Goal: Information Seeking & Learning: Learn about a topic

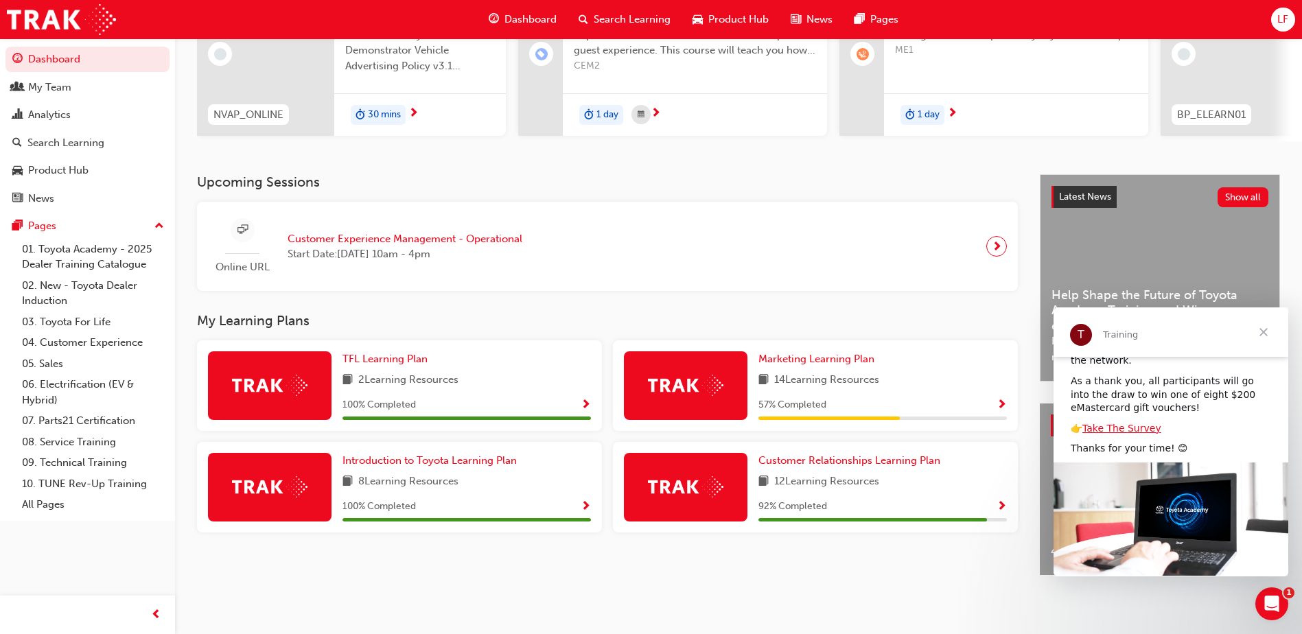
scroll to position [146, 0]
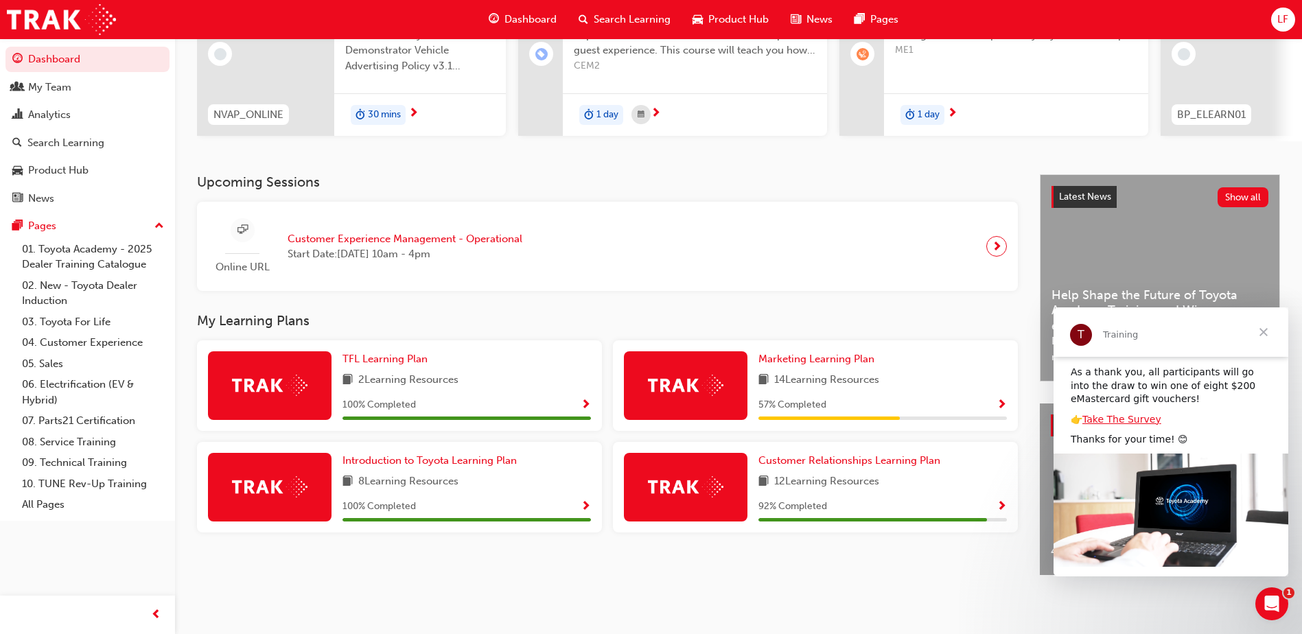
click at [1266, 331] on span "Close" at bounding box center [1263, 332] width 49 height 49
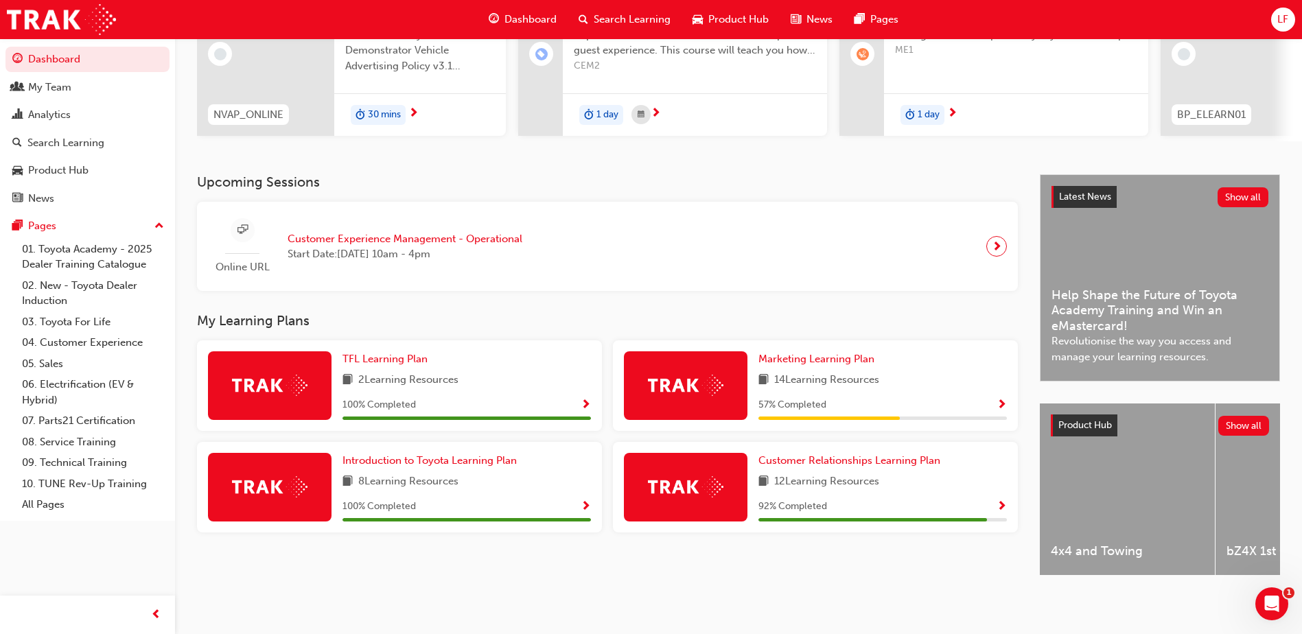
click at [732, 380] on div at bounding box center [686, 385] width 124 height 69
click at [800, 353] on span "Marketing Learning Plan" at bounding box center [816, 359] width 116 height 12
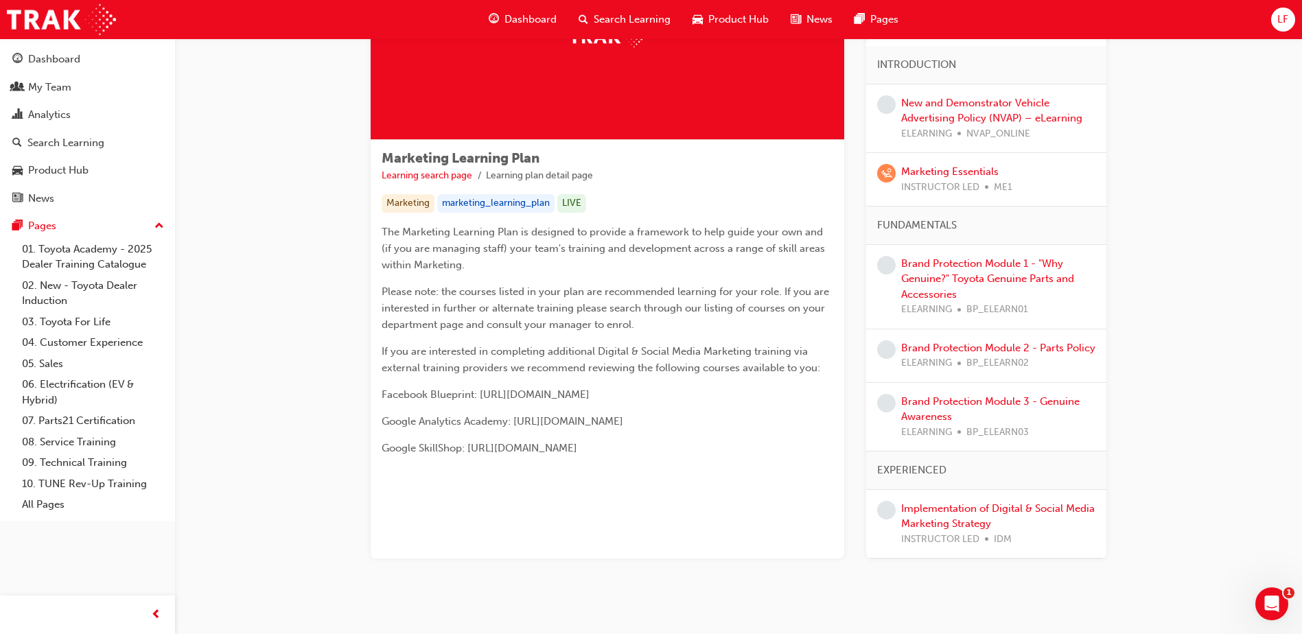
scroll to position [162, 0]
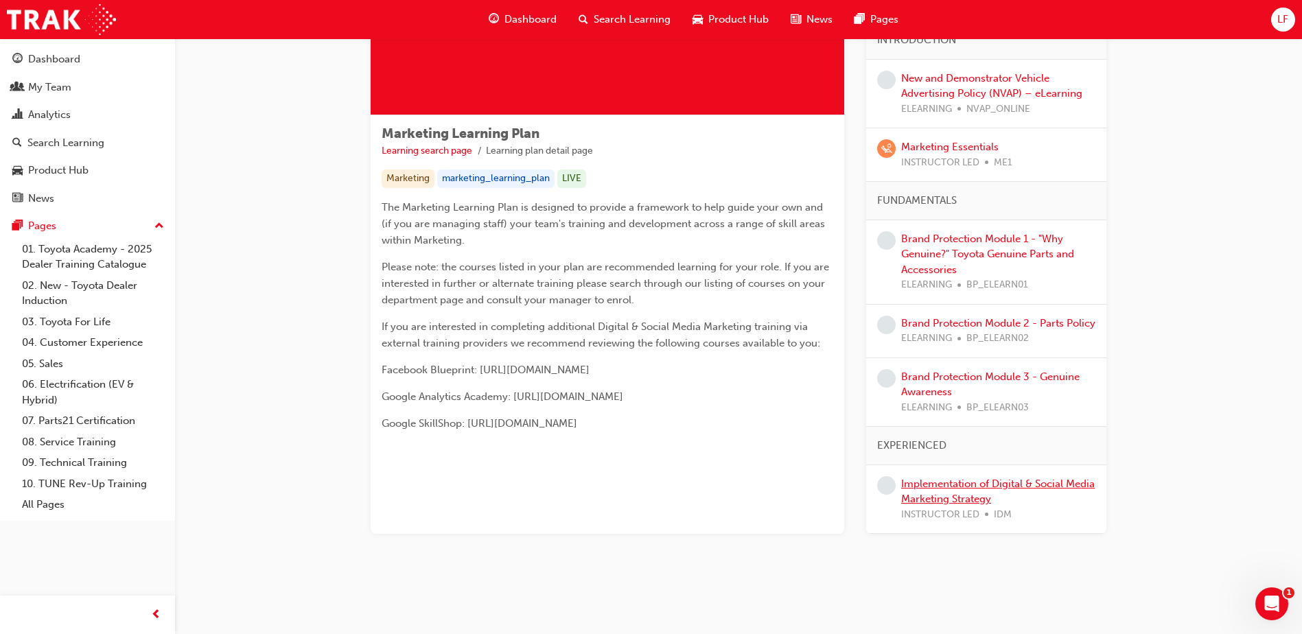
click at [953, 487] on link "Implementation of Digital & Social Media Marketing Strategy" at bounding box center [998, 492] width 194 height 28
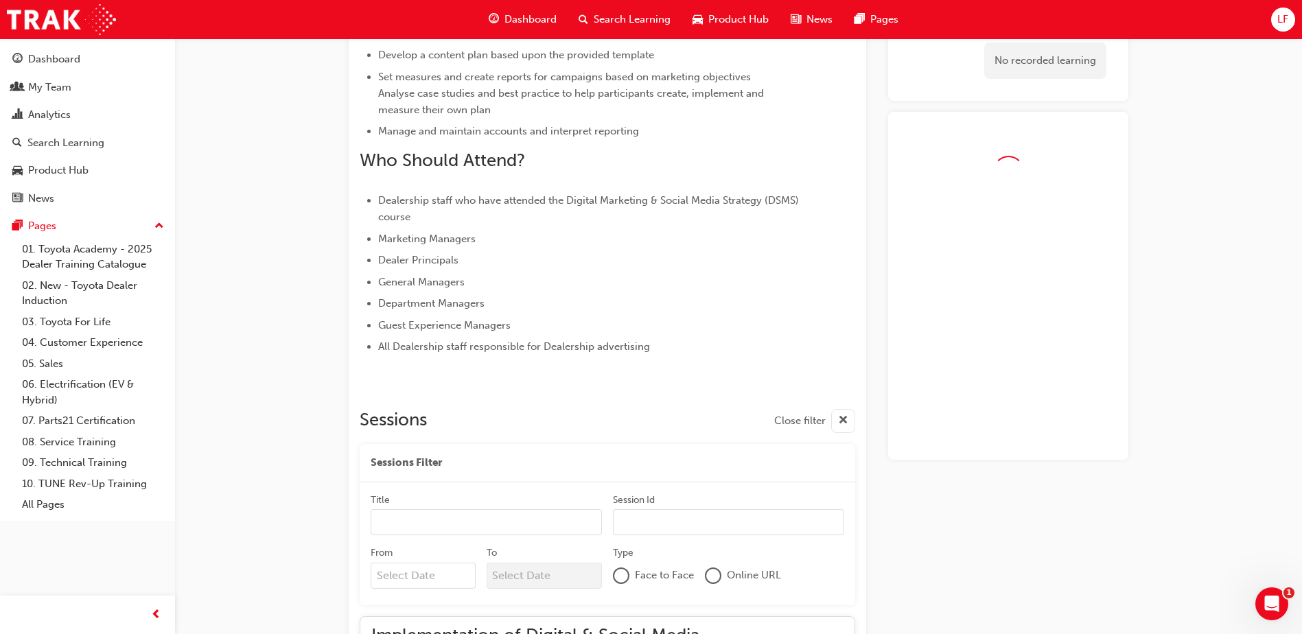
scroll to position [706, 0]
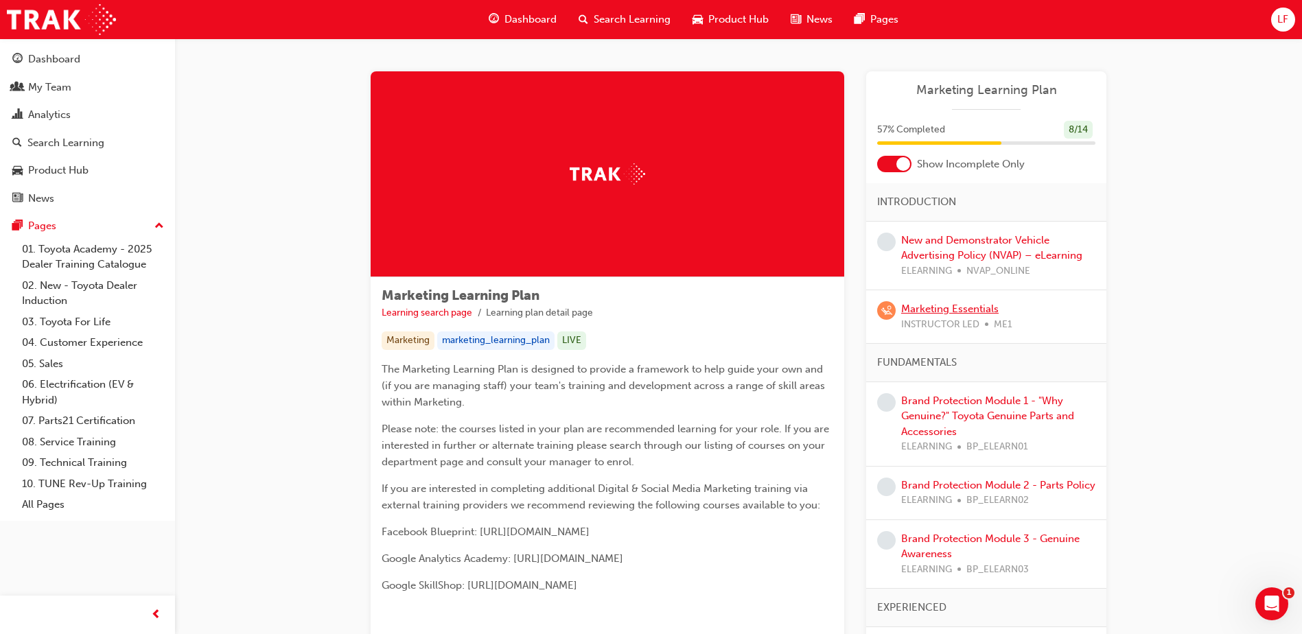
click at [951, 304] on link "Marketing Essentials" at bounding box center [949, 309] width 97 height 12
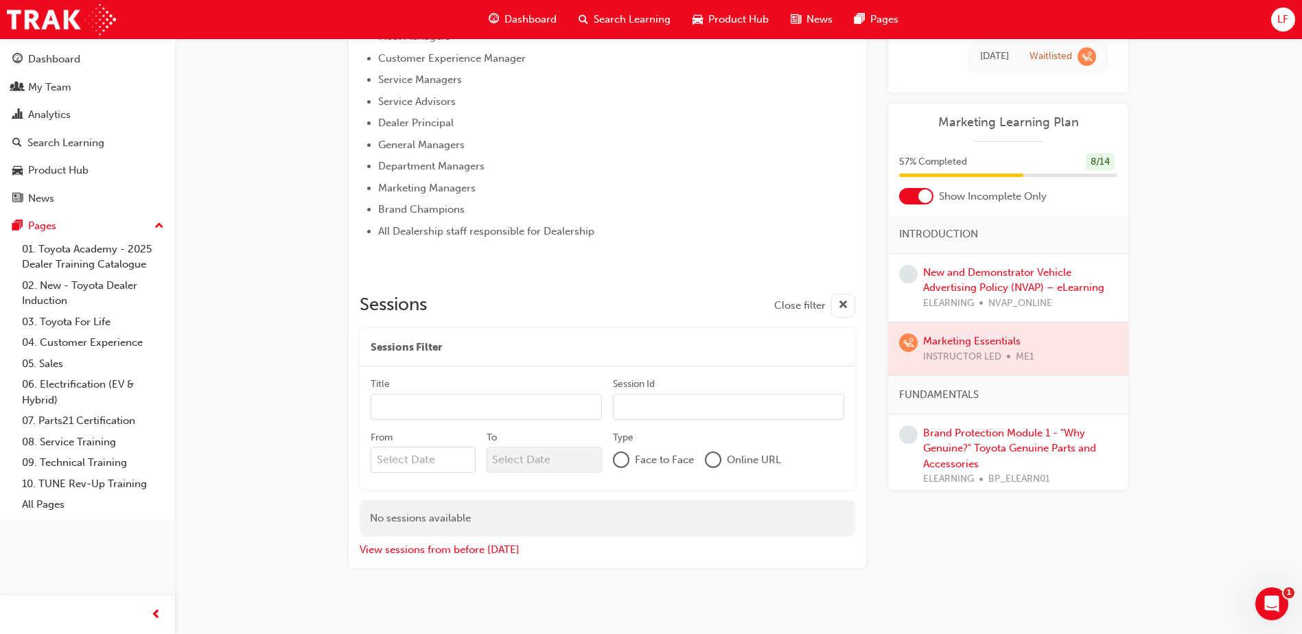
scroll to position [729, 0]
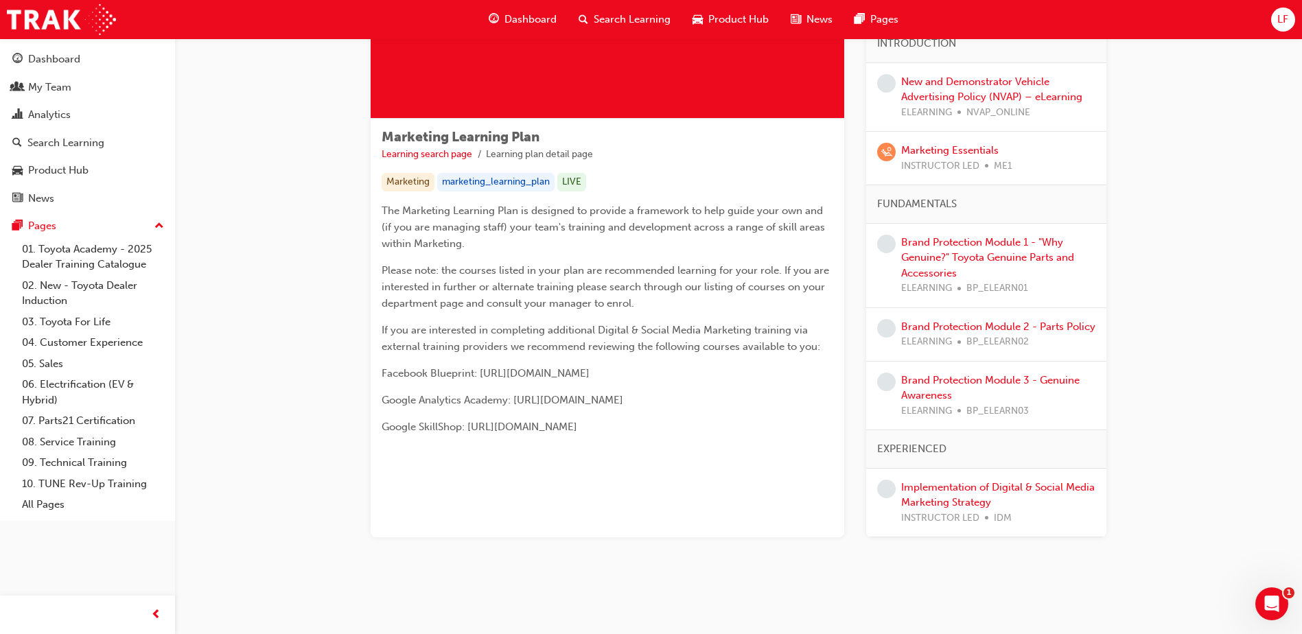
scroll to position [162, 0]
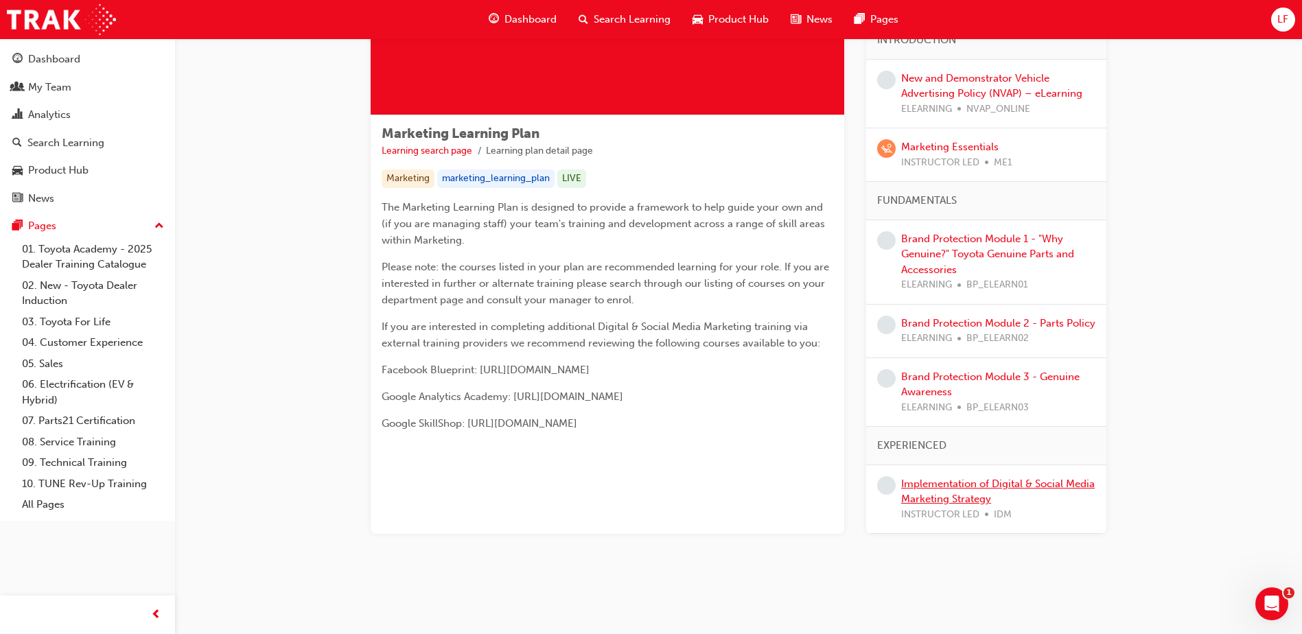
click at [990, 489] on link "Implementation of Digital & Social Media Marketing Strategy" at bounding box center [998, 492] width 194 height 28
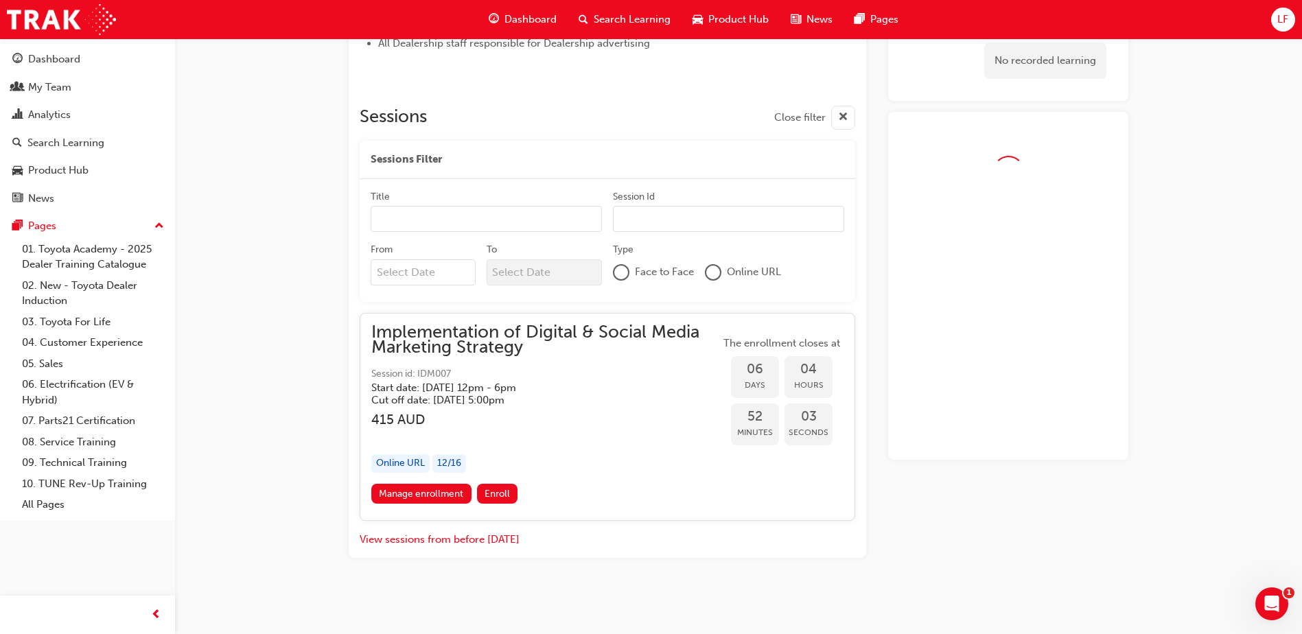
scroll to position [920, 0]
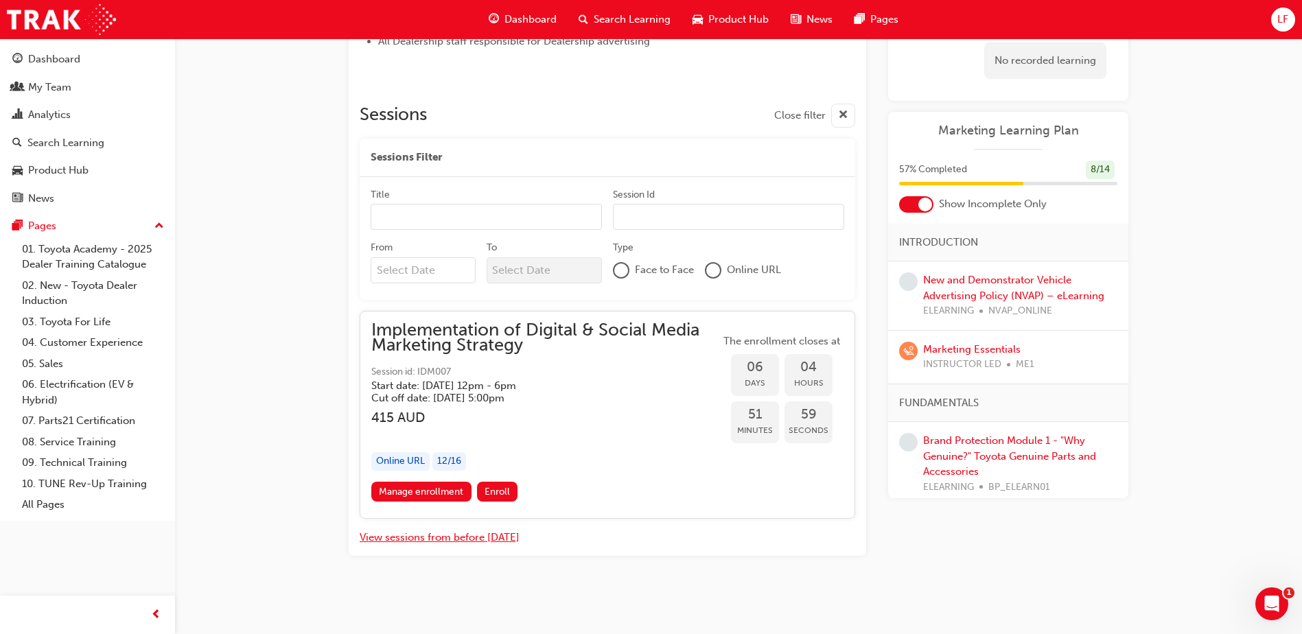
click at [422, 537] on button "View sessions from before [DATE]" at bounding box center [440, 538] width 160 height 16
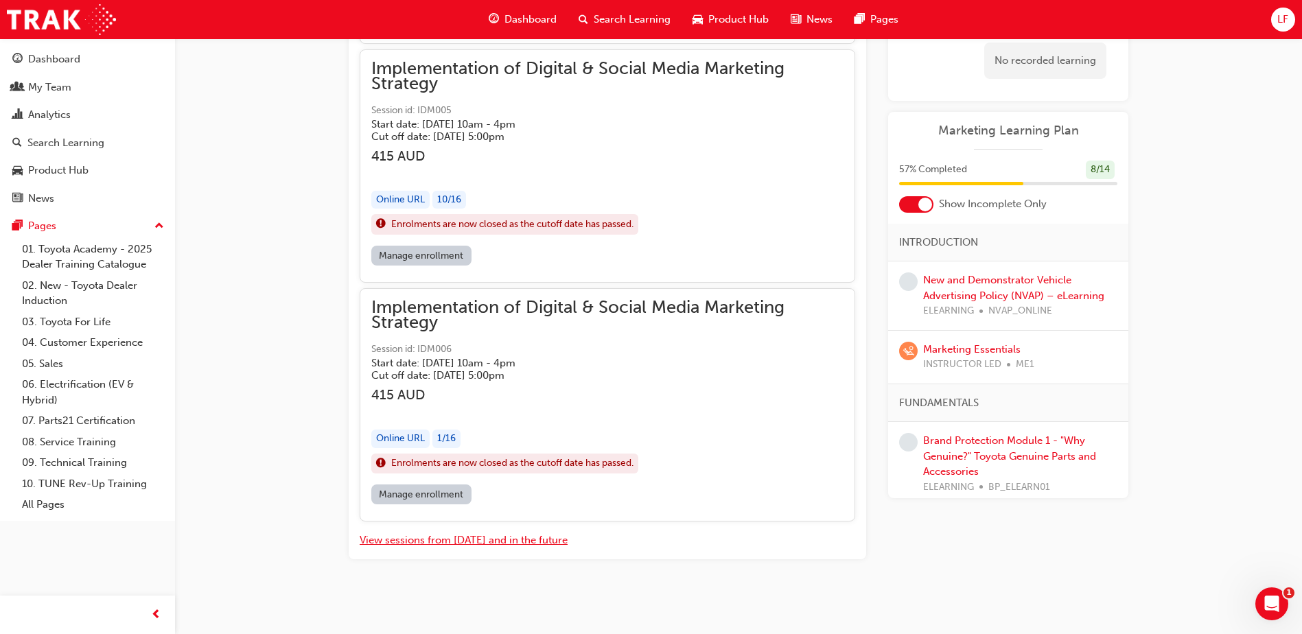
scroll to position [3226, 0]
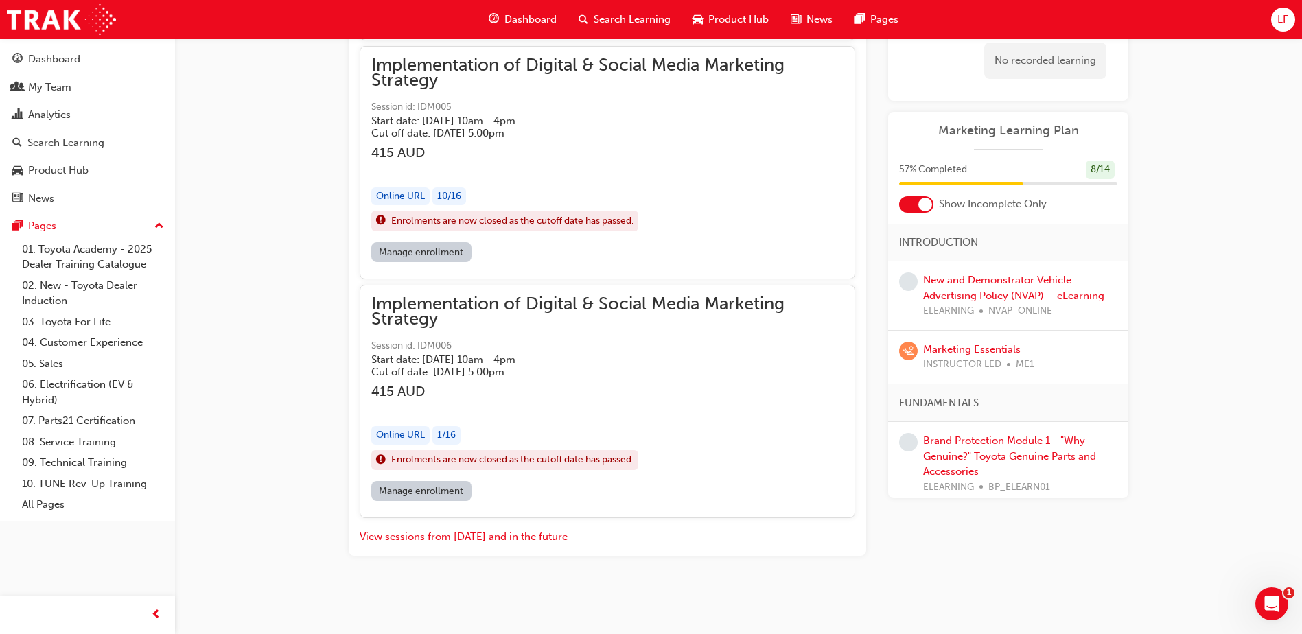
click at [467, 541] on button "View sessions from [DATE] and in the future" at bounding box center [464, 537] width 208 height 16
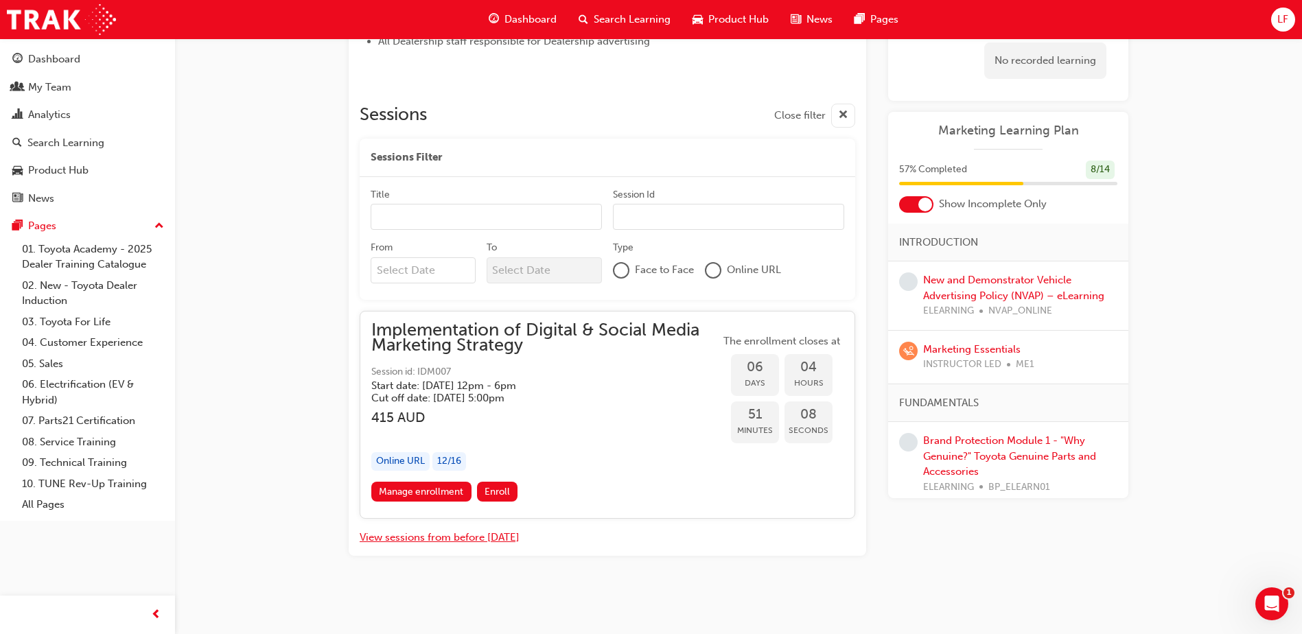
click at [435, 538] on button "View sessions from before [DATE]" at bounding box center [440, 538] width 160 height 16
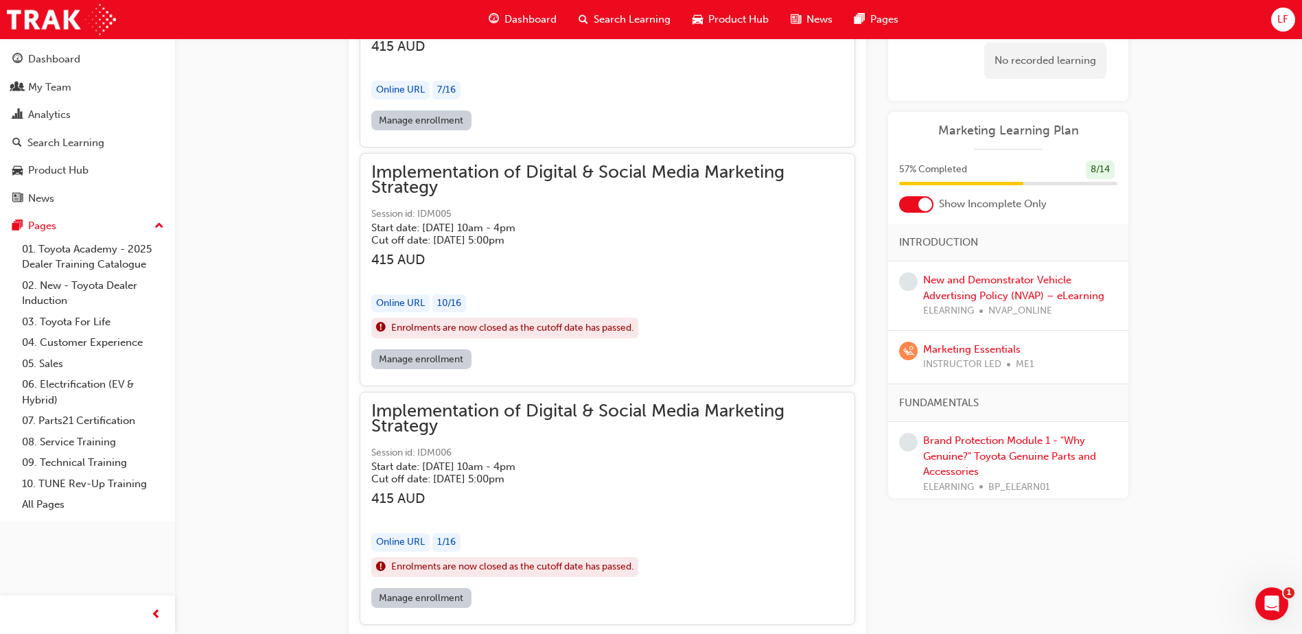
scroll to position [3226, 0]
